Goal: Task Accomplishment & Management: Use online tool/utility

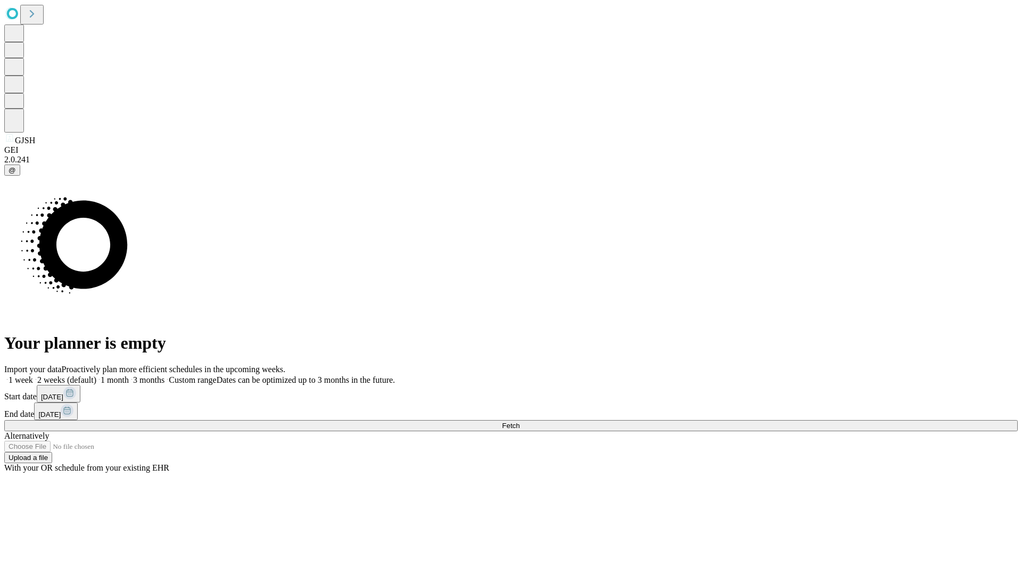
click at [519, 422] on span "Fetch" at bounding box center [511, 426] width 18 height 8
